Goal: Check status: Check status

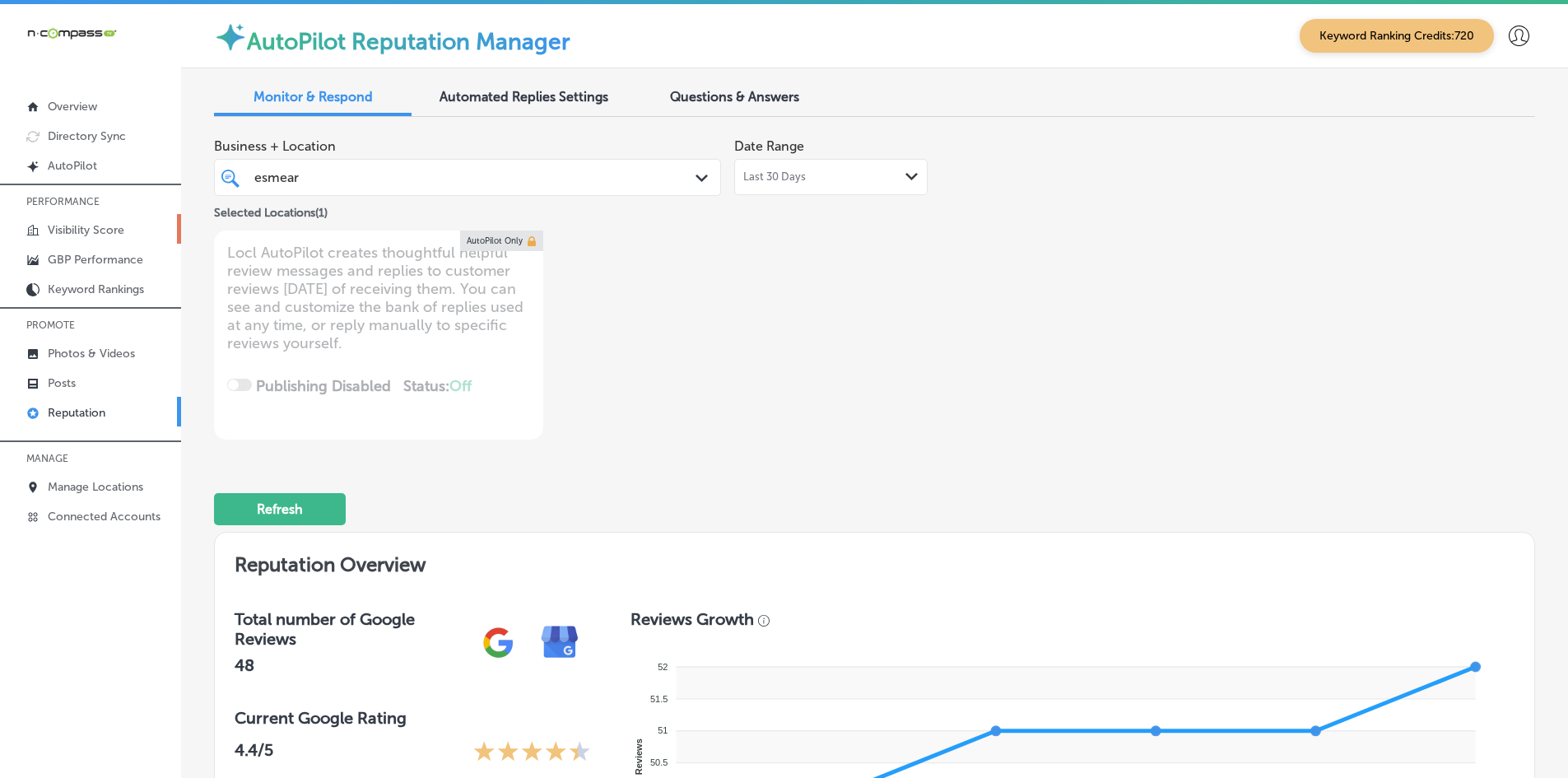
click at [90, 237] on p "Visibility Score" at bounding box center [85, 230] width 77 height 14
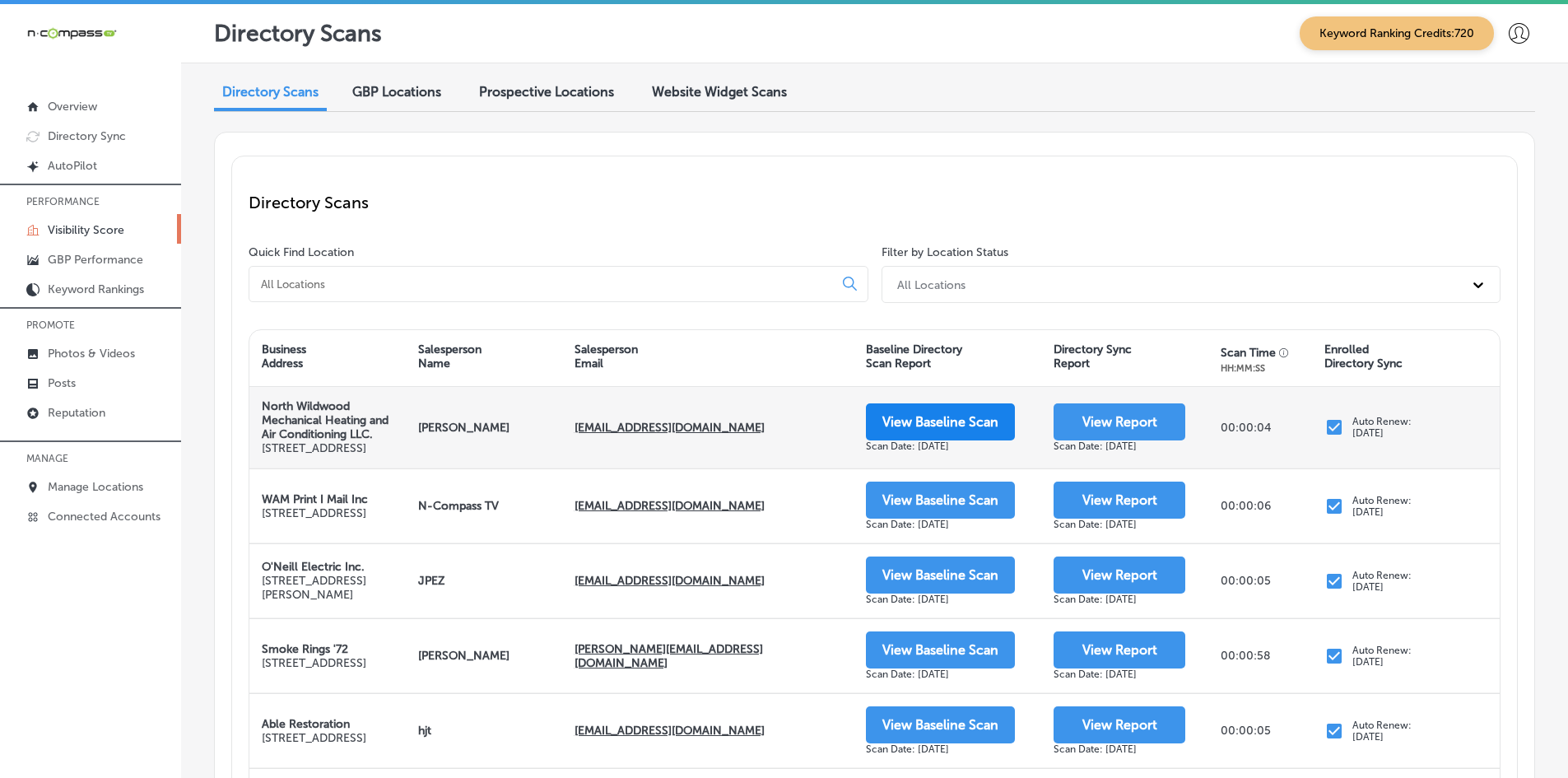
click at [904, 420] on button "View Baseline Scan" at bounding box center [940, 421] width 149 height 37
click at [1106, 440] on button "View Report" at bounding box center [1119, 421] width 132 height 37
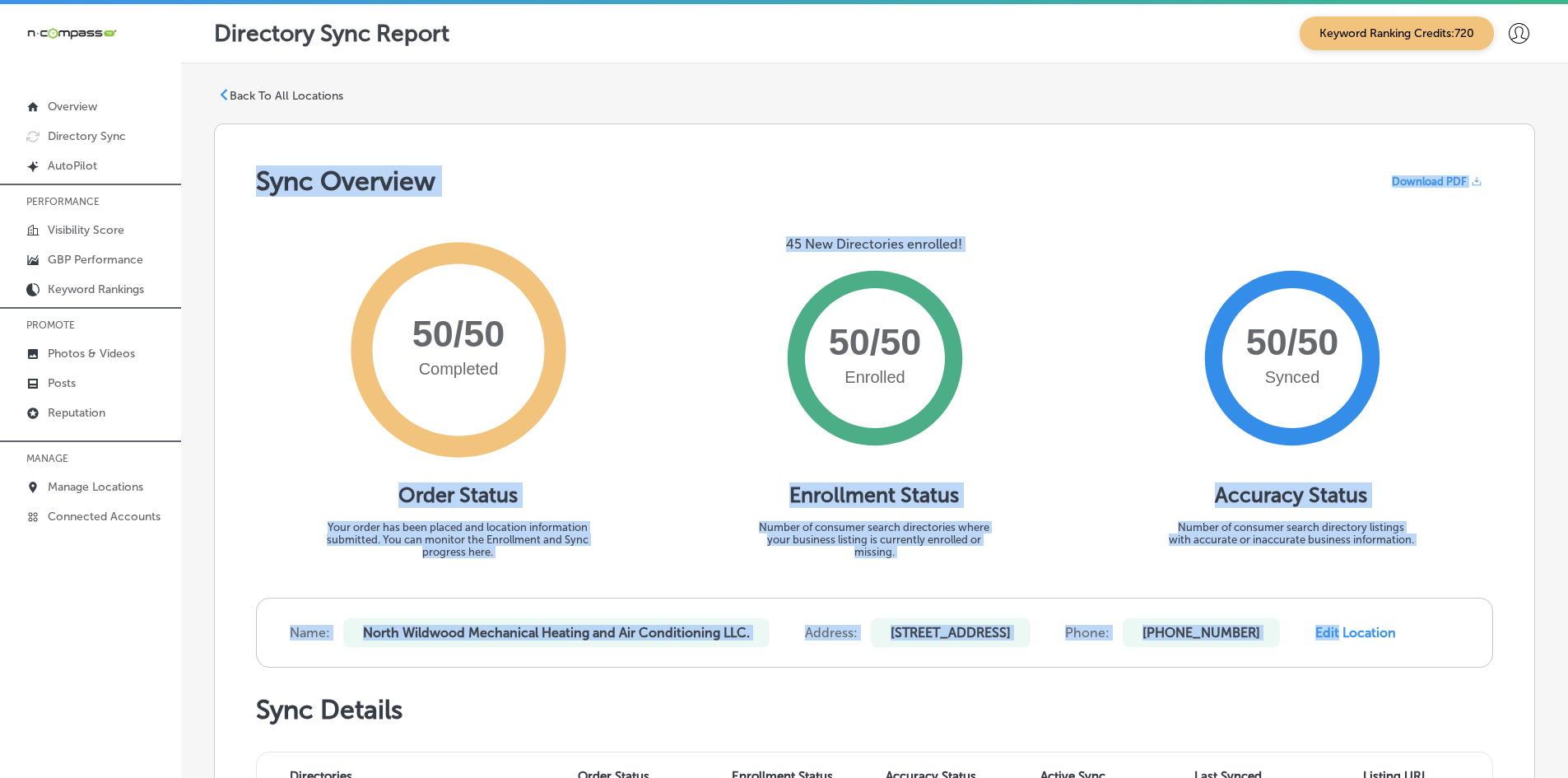
drag, startPoint x: 230, startPoint y: 130, endPoint x: 1486, endPoint y: 604, distance: 1342.5
click at [275, 95] on p "Back To All Locations" at bounding box center [287, 96] width 114 height 14
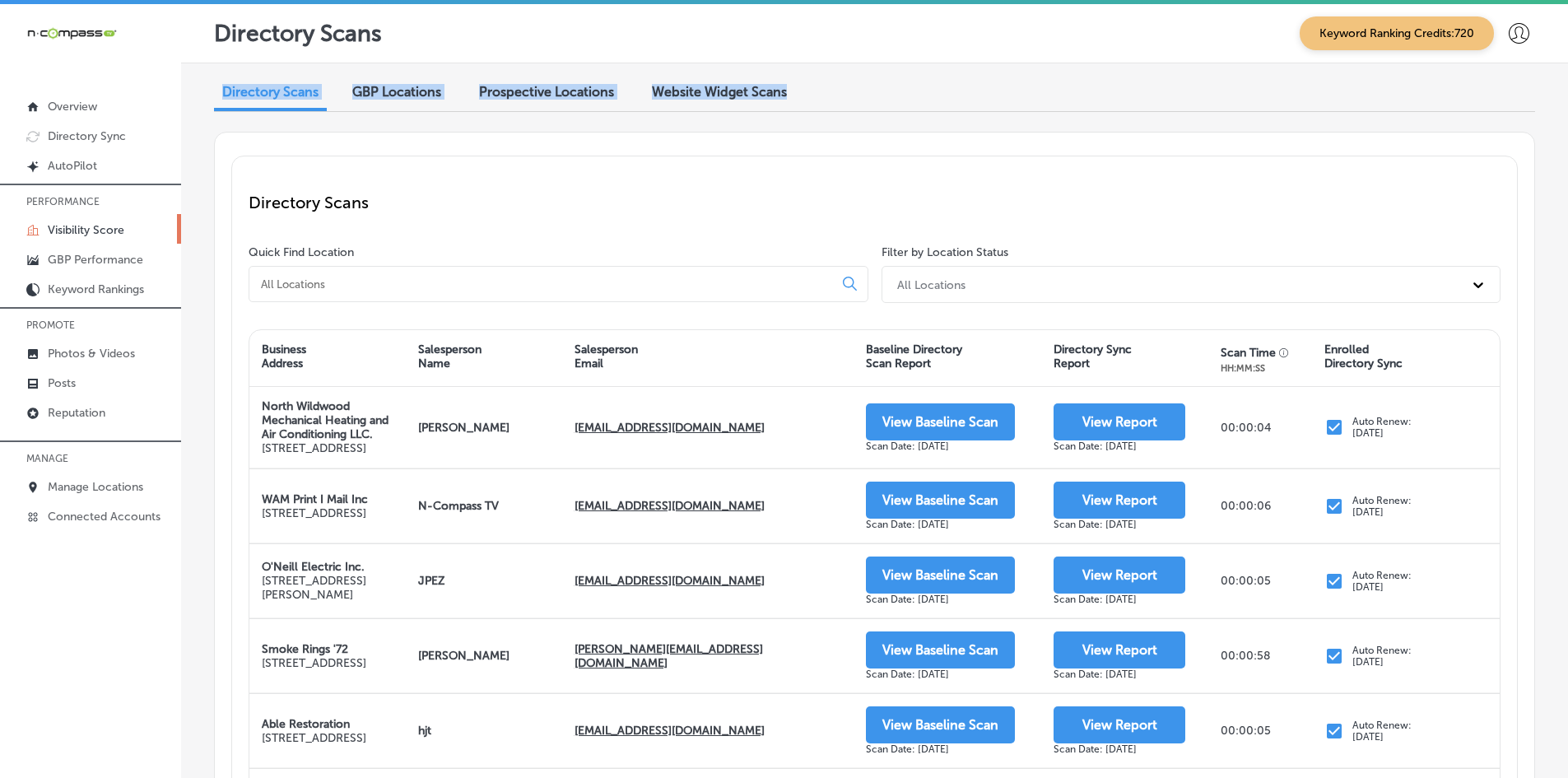
drag, startPoint x: 210, startPoint y: 94, endPoint x: 818, endPoint y: 71, distance: 608.4
click at [818, 71] on div "Directory Scans GBP Locations Prospective Locations Website Widget Scans Direct…" at bounding box center [875, 706] width 1387 height 1287
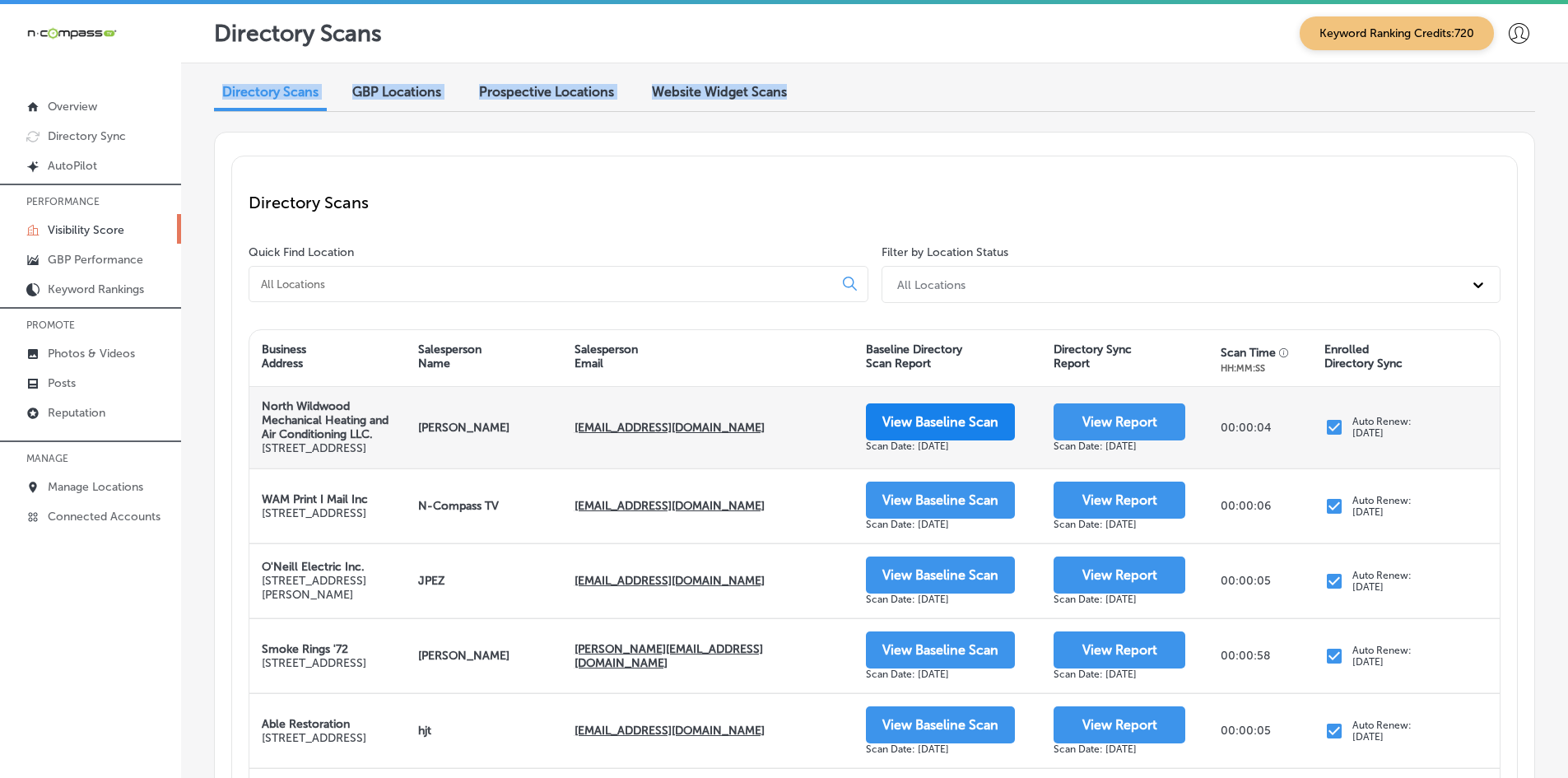
click at [935, 434] on button "View Baseline Scan" at bounding box center [940, 421] width 149 height 37
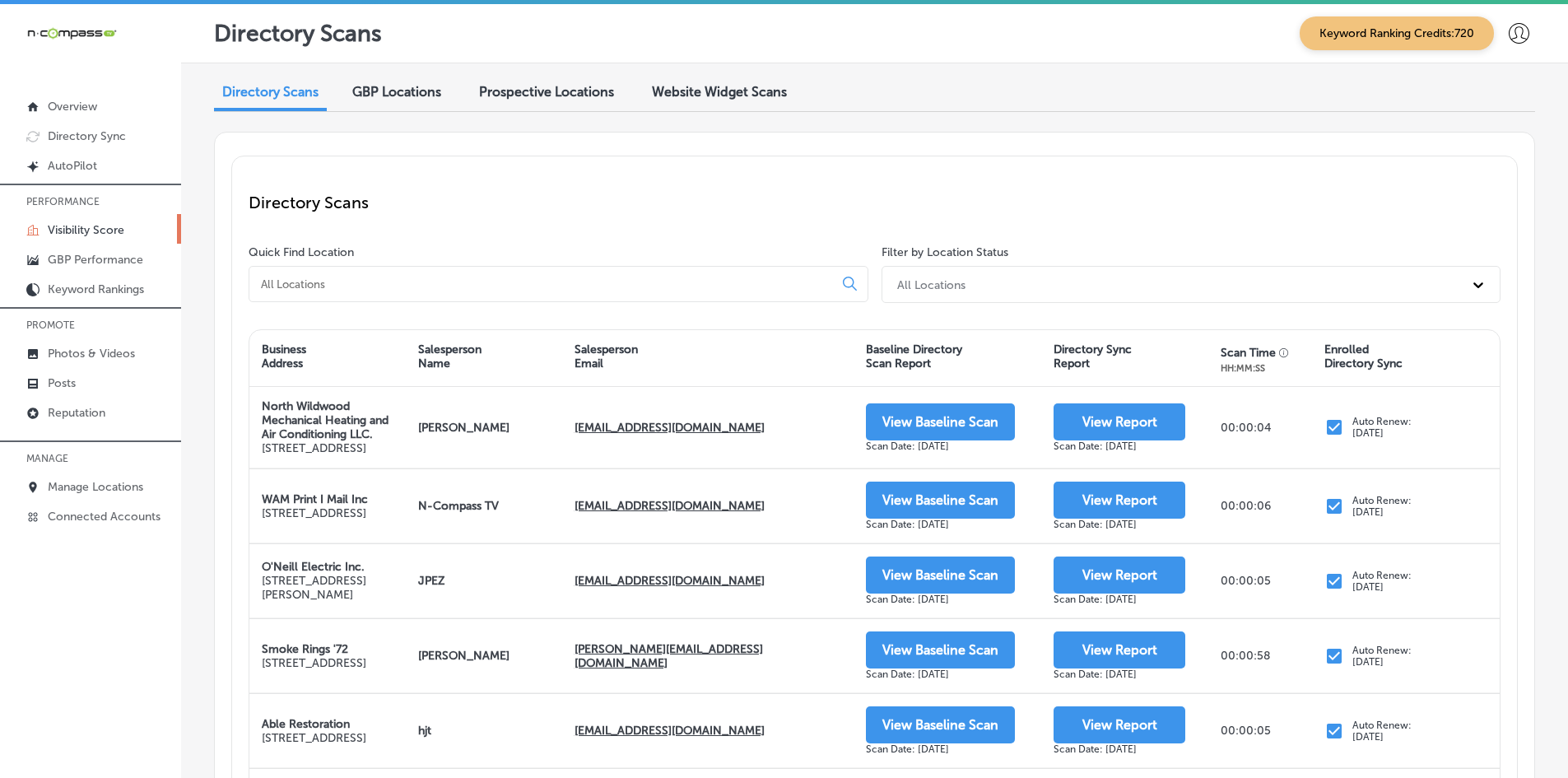
click at [707, 202] on p "Directory Scans" at bounding box center [875, 202] width 1252 height 20
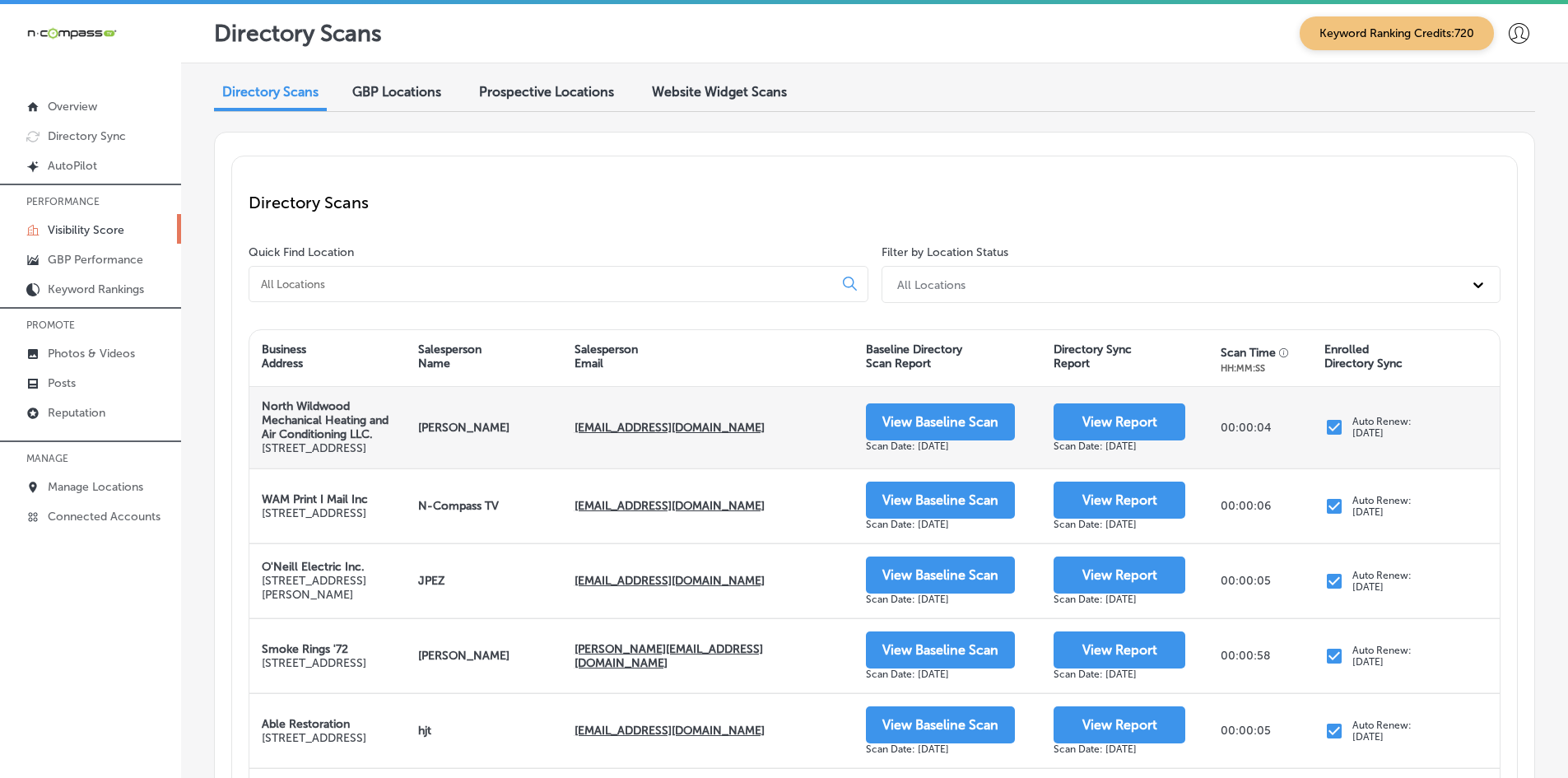
drag, startPoint x: 974, startPoint y: 452, endPoint x: 854, endPoint y: 456, distance: 120.1
click at [854, 456] on div "View Baseline Scan Scan Date: [DATE]" at bounding box center [946, 427] width 187 height 80
